Goal: Task Accomplishment & Management: Manage account settings

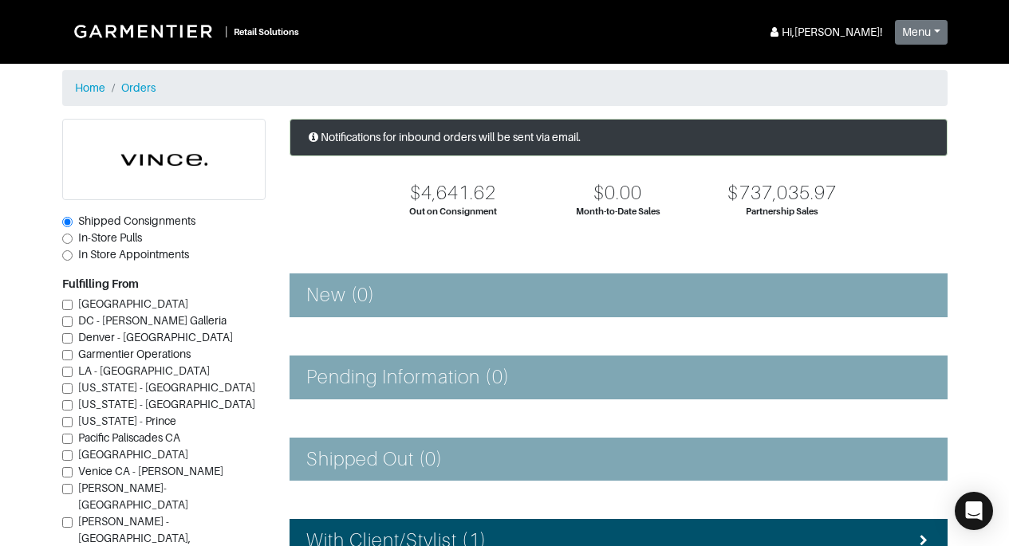
scroll to position [341, 0]
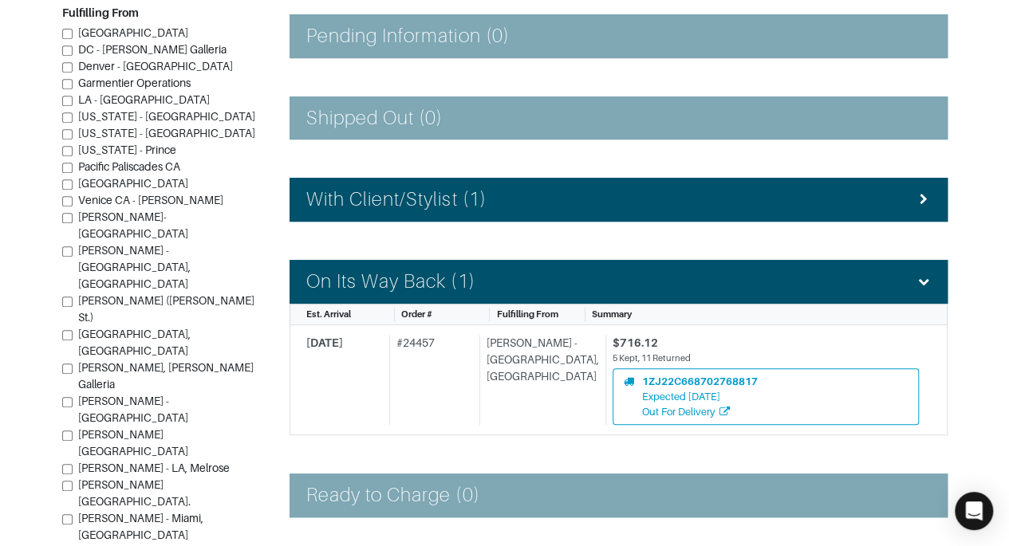
click at [989, 331] on section "| Retail Solutions Hi, Vince M ! Menu Home Logout Home Orders Shipped Consignme…" at bounding box center [504, 158] width 1009 height 998
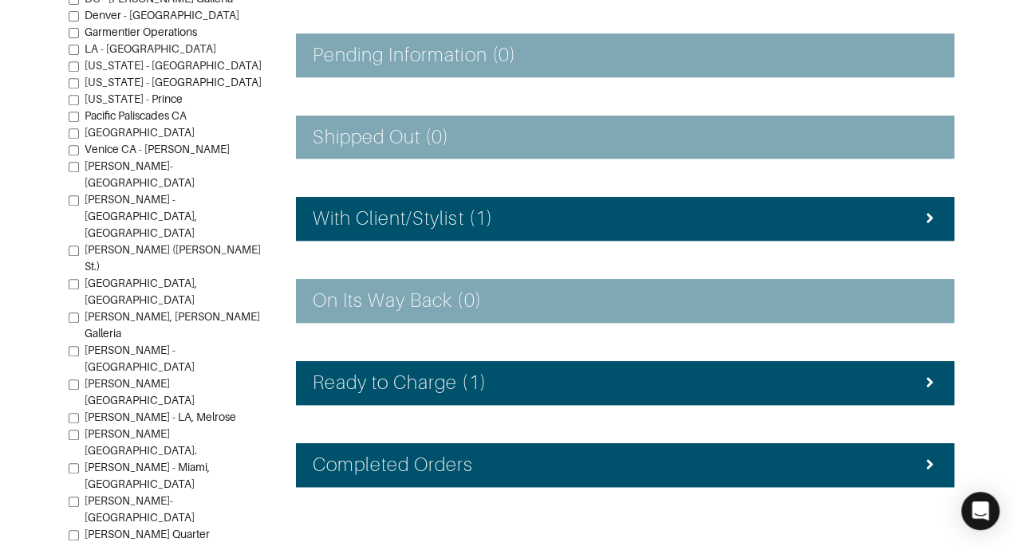
scroll to position [358, 0]
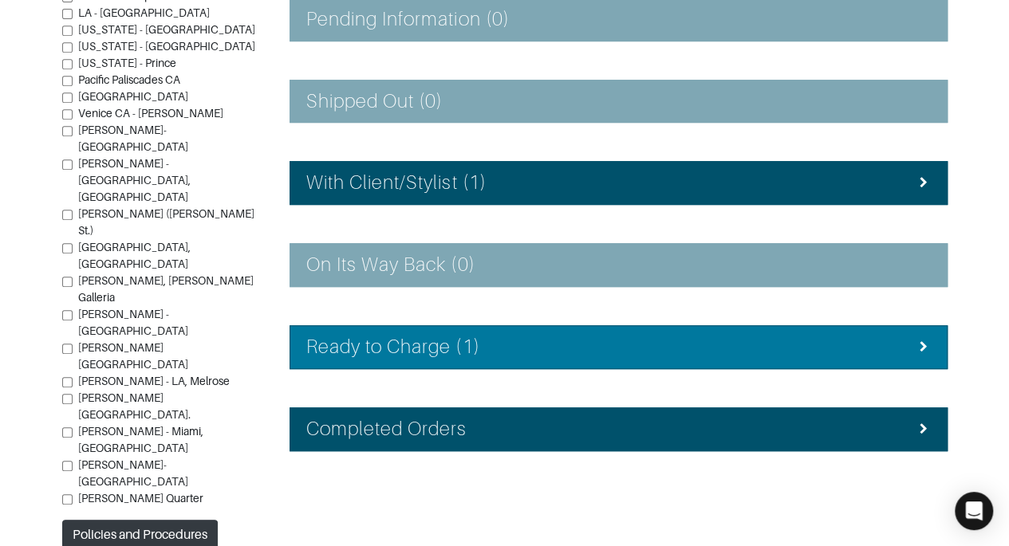
click at [873, 348] on div "Ready to Charge (1)" at bounding box center [618, 347] width 624 height 23
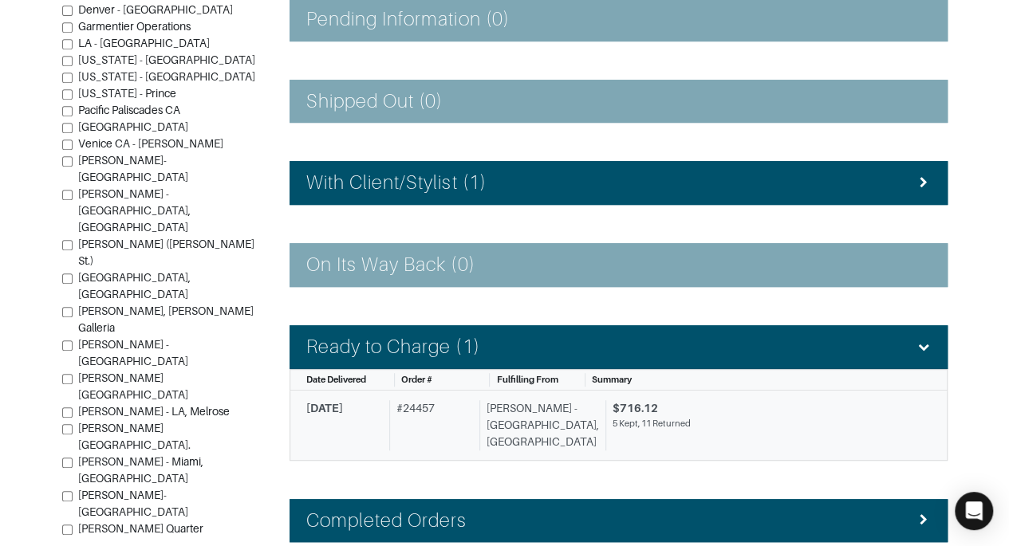
click at [765, 400] on div "$716.12" at bounding box center [765, 408] width 306 height 17
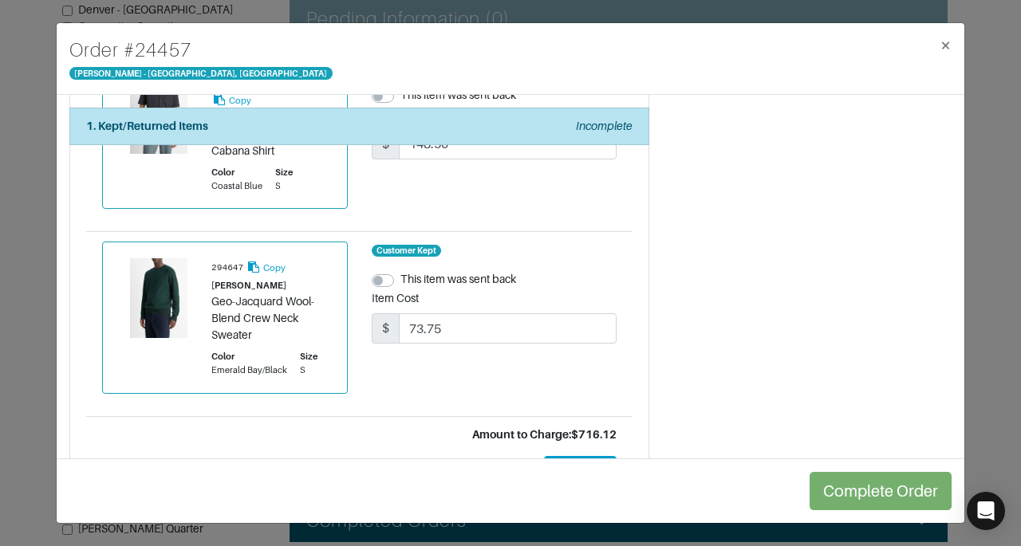
scroll to position [2696, 0]
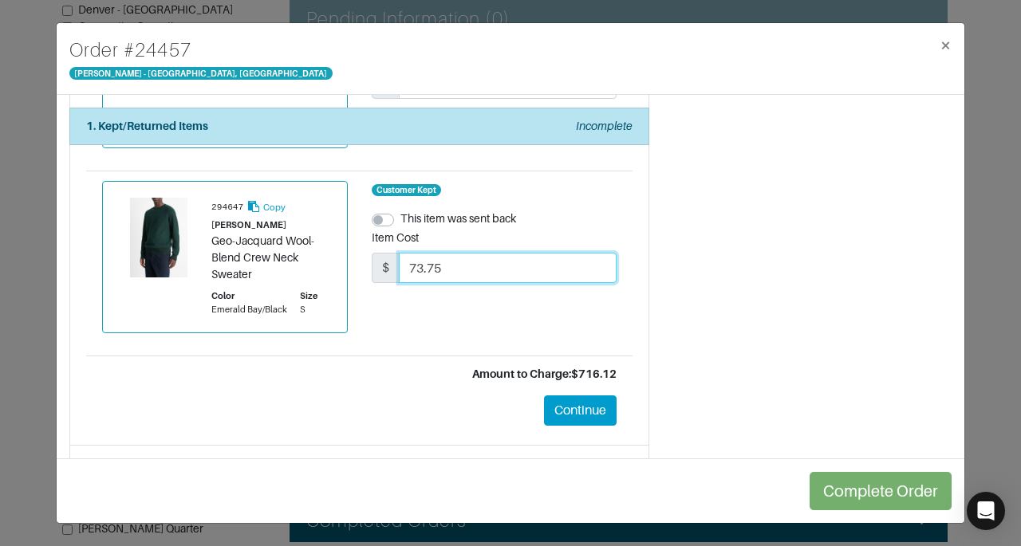
click at [480, 253] on input "73.75" at bounding box center [508, 268] width 218 height 30
click at [517, 253] on input "73.75" at bounding box center [508, 268] width 218 height 30
type input "111.76"
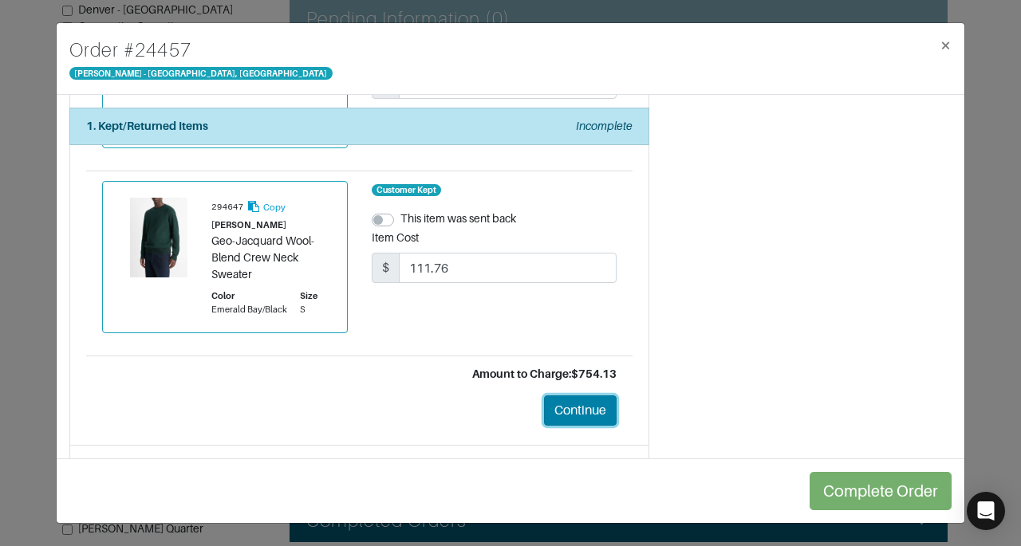
click at [562, 395] on button "Continue" at bounding box center [580, 410] width 73 height 30
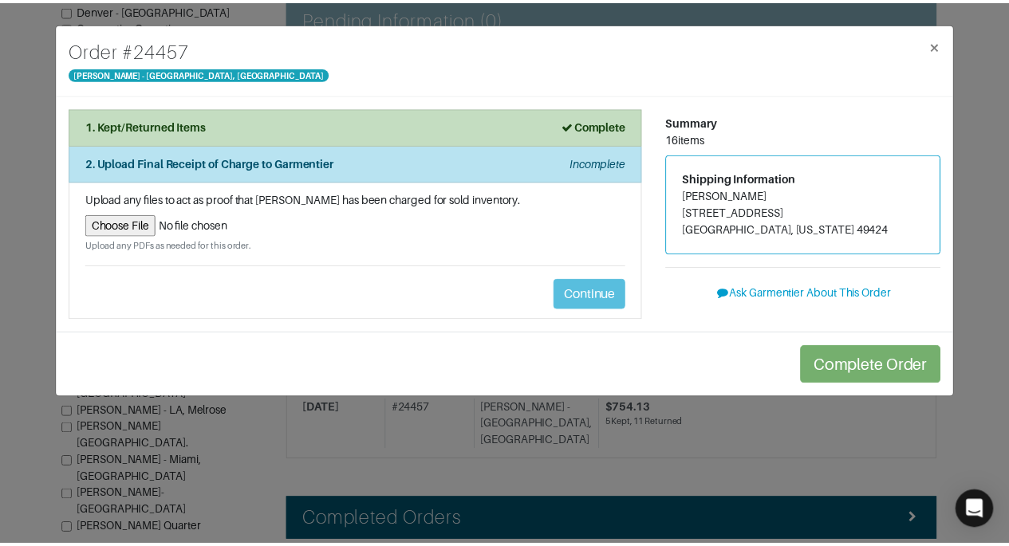
scroll to position [0, 0]
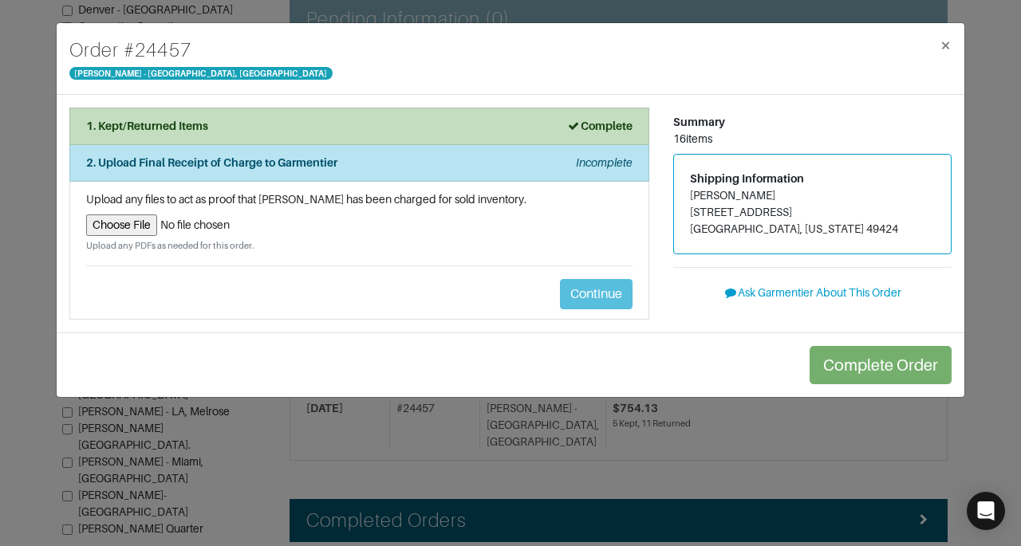
click at [131, 220] on input "file" at bounding box center [359, 225] width 546 height 22
type input "C:\fakepath\Garmentier Order 24457.pdf"
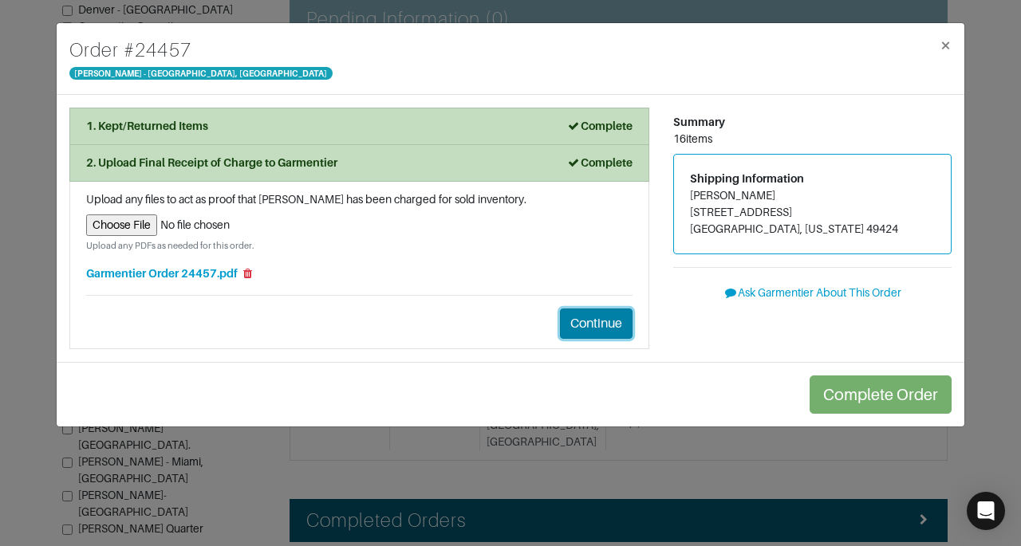
click at [604, 329] on button "Continue" at bounding box center [596, 324] width 73 height 30
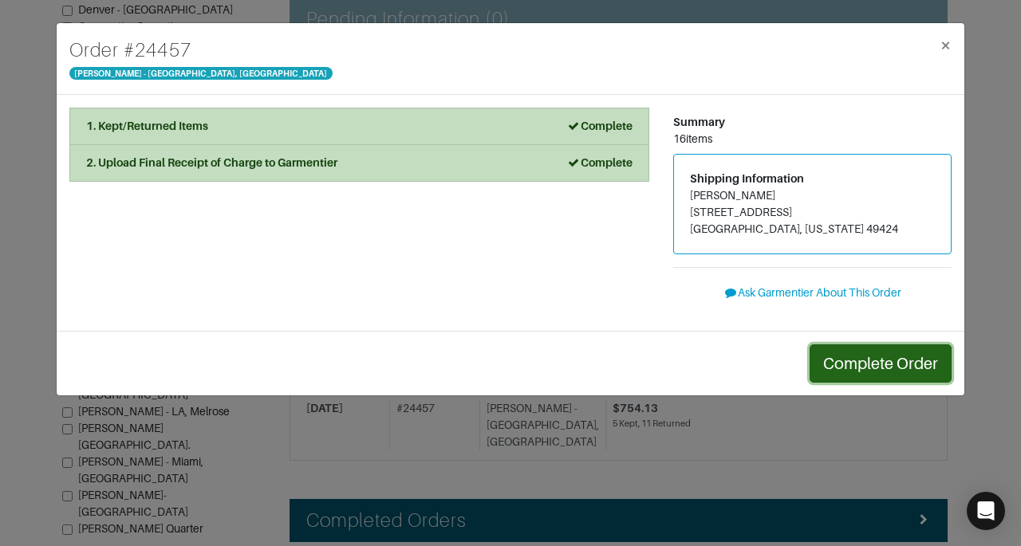
click at [921, 358] on button "Complete Order" at bounding box center [880, 363] width 142 height 38
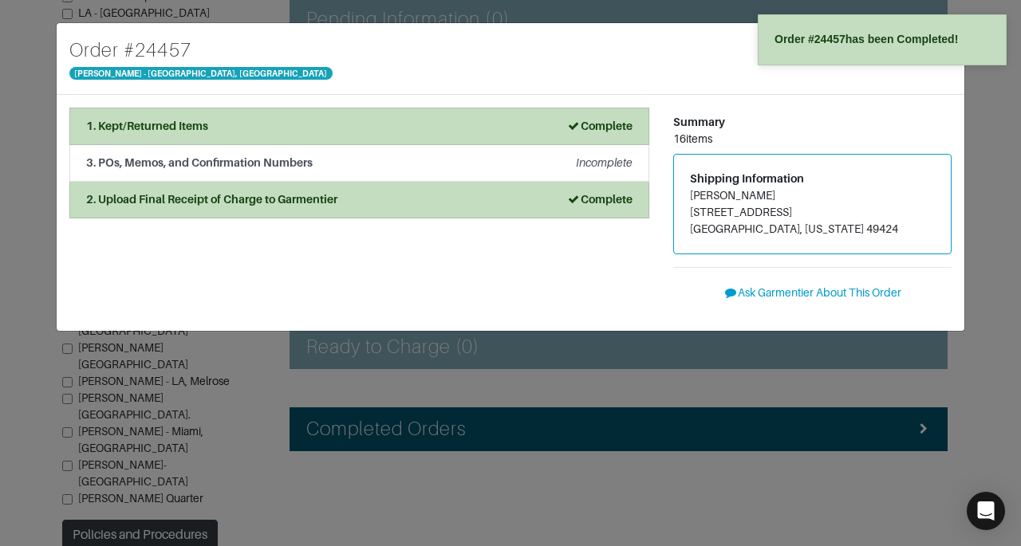
click at [998, 291] on div "Order # 24457 [PERSON_NAME] - [GEOGRAPHIC_DATA], [GEOGRAPHIC_DATA] × 1. Kept/Re…" at bounding box center [510, 273] width 1021 height 546
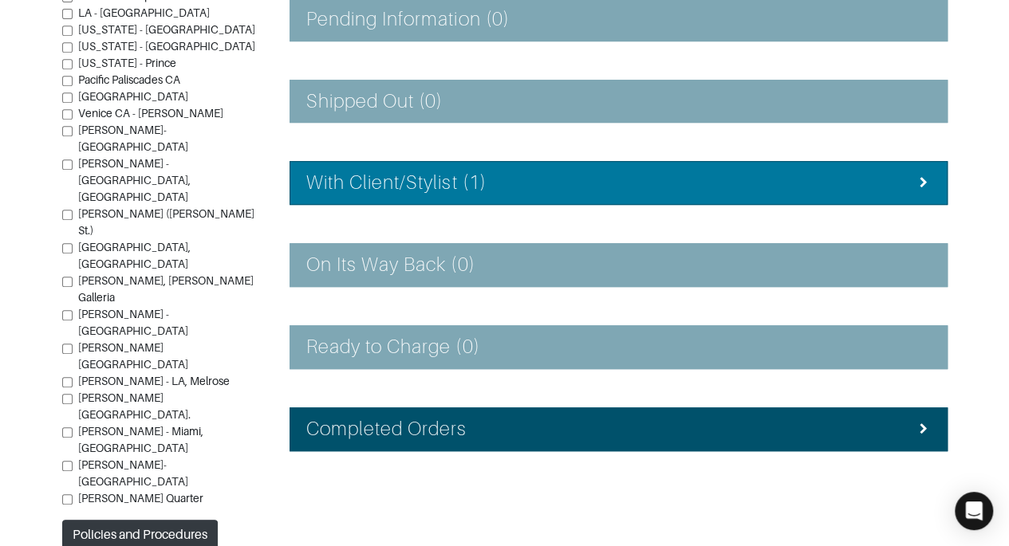
click at [907, 171] on div "With Client/Stylist (1)" at bounding box center [618, 182] width 624 height 23
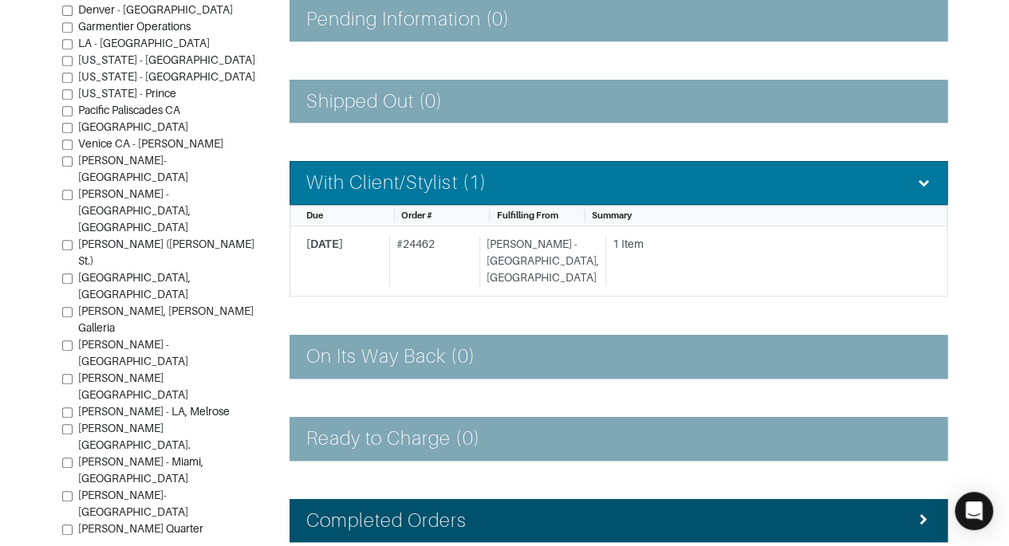
click at [907, 171] on div "With Client/Stylist (1)" at bounding box center [618, 182] width 624 height 23
